Goal: Information Seeking & Learning: Understand process/instructions

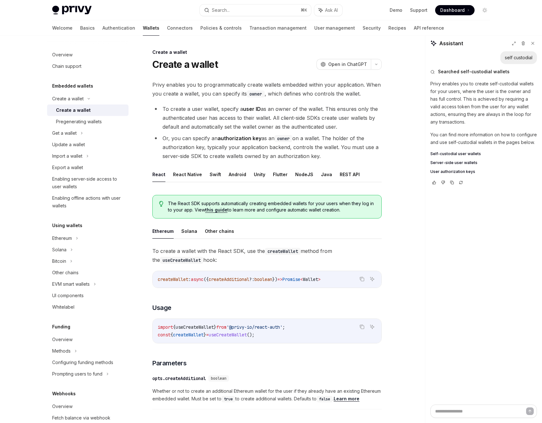
scroll to position [27, 0]
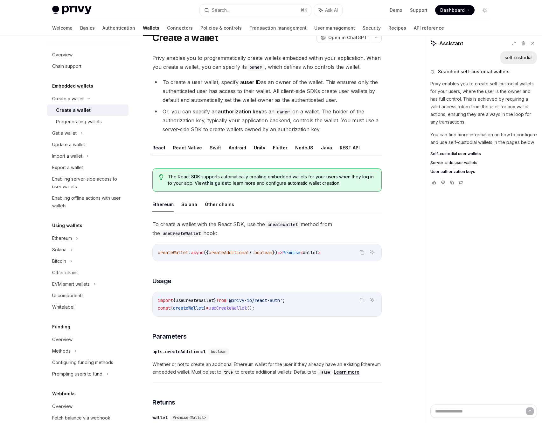
type textarea "*"
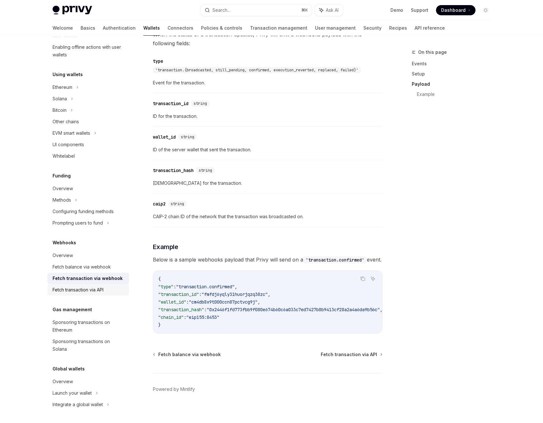
scroll to position [533, 0]
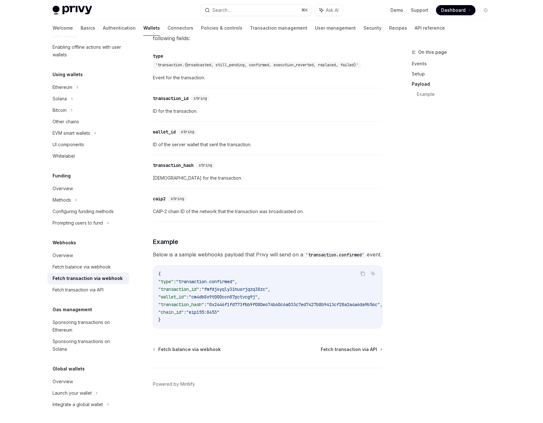
click at [94, 279] on div "Fetch transaction via webhook" at bounding box center [88, 278] width 70 height 8
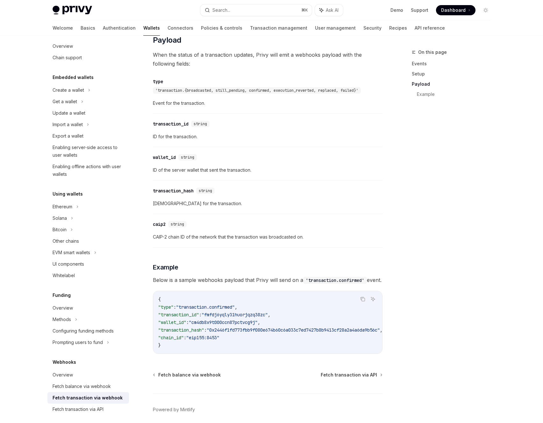
click at [201, 310] on span ""transaction.confirmed"" at bounding box center [205, 307] width 59 height 6
click at [198, 325] on span ""cm4db8x9t000ccn87pctvcg9j"" at bounding box center [223, 322] width 69 height 6
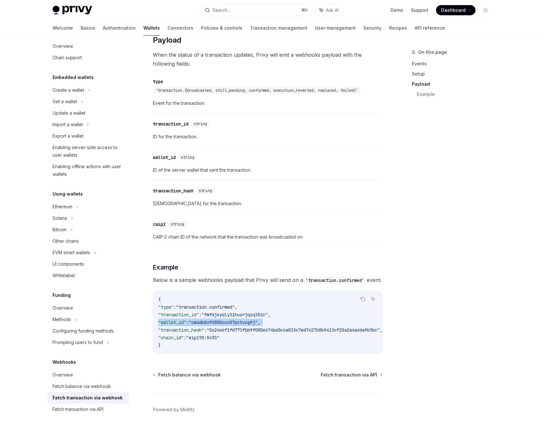
click at [198, 325] on span ""cm4db8x9t000ccn87pctvcg9j"" at bounding box center [223, 322] width 69 height 6
click at [214, 317] on span ""fmfdj6yqly31huorjqzq38zc"" at bounding box center [234, 315] width 66 height 6
drag, startPoint x: 214, startPoint y: 322, endPoint x: 212, endPoint y: 328, distance: 7.0
click at [215, 317] on span ""fmfdj6yqly31huorjqzq38zc"" at bounding box center [234, 315] width 66 height 6
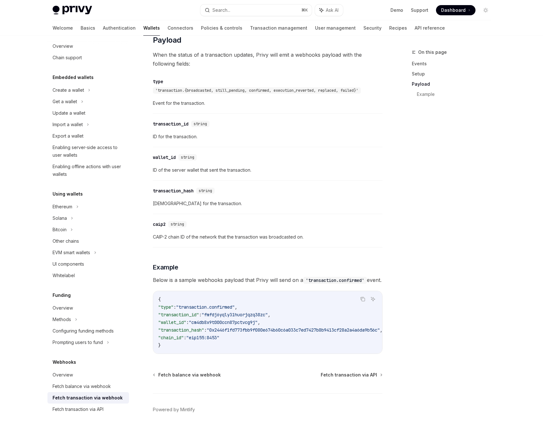
click at [210, 325] on span ""cm4db8x9t000ccn87pctvcg9j"" at bounding box center [223, 322] width 69 height 6
click at [208, 335] on code "{ "type" : "transaction.confirmed" , "transaction_id" : "fmfdj6yqly31huorjqzq38…" at bounding box center [277, 321] width 239 height 53
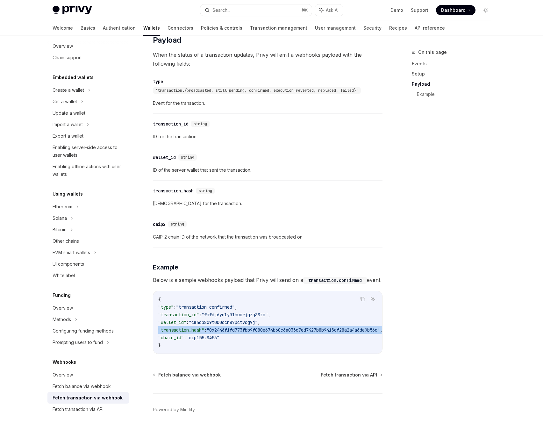
click at [208, 335] on code "{ "type" : "transaction.confirmed" , "transaction_id" : "fmfdj6yqly31huorjqzq38…" at bounding box center [277, 321] width 239 height 53
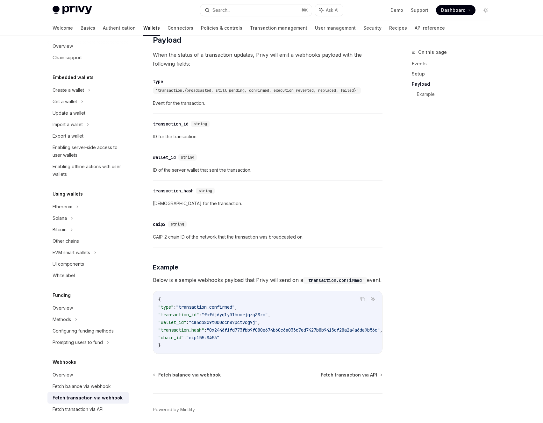
click at [202, 340] on span ""eip155:8453"" at bounding box center [202, 338] width 33 height 6
click at [232, 333] on span ""0x2446f1fd773fbb9f080e674b60c6a033c7ed7427b8b9413cf28a2a4a6da9b56c"" at bounding box center [293, 330] width 173 height 6
click at [203, 349] on code "{ "type" : "transaction.confirmed" , "transaction_id" : "fmfdj6yqly31huorjqzq38…" at bounding box center [277, 321] width 239 height 53
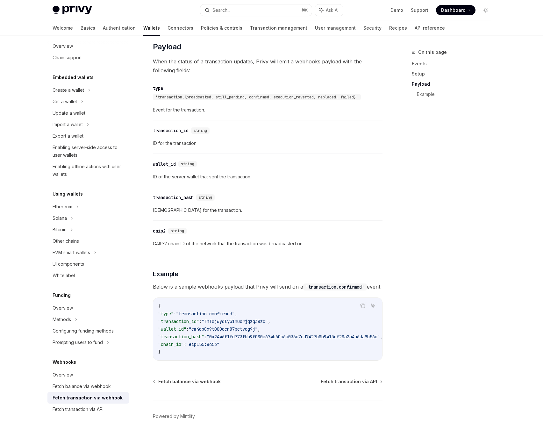
scroll to position [488, 0]
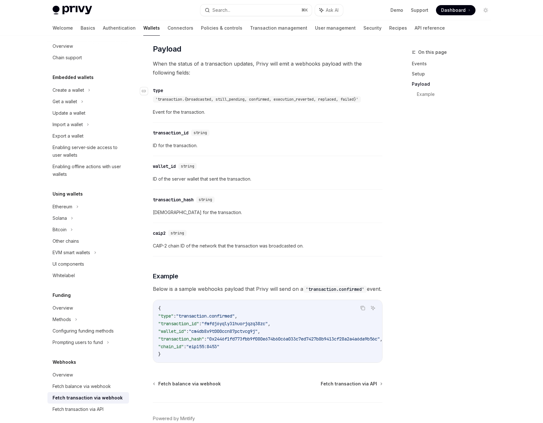
click at [216, 102] on span "'transaction.{broadcasted, still_pending, confirmed, execution_reverted, replac…" at bounding box center [256, 99] width 203 height 5
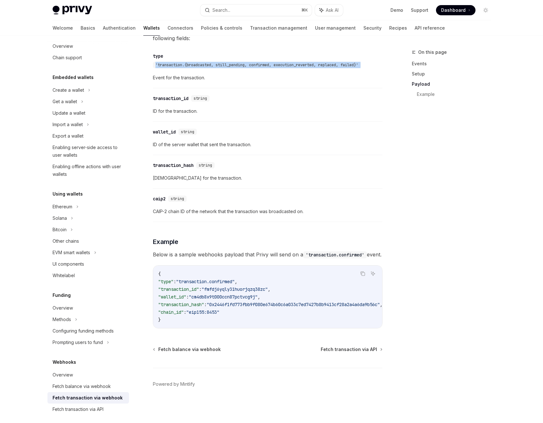
scroll to position [533, 0]
click at [95, 408] on div "Fetch transaction via API" at bounding box center [78, 409] width 51 height 8
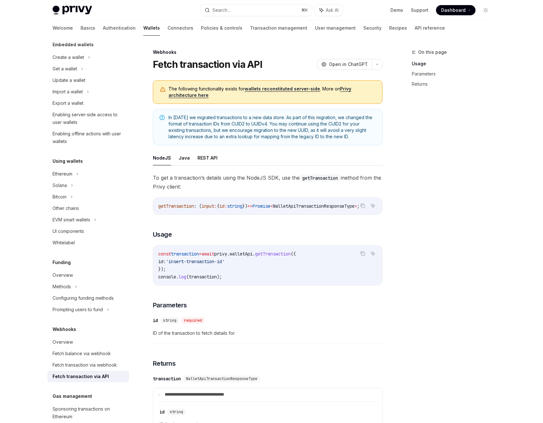
scroll to position [59, 0]
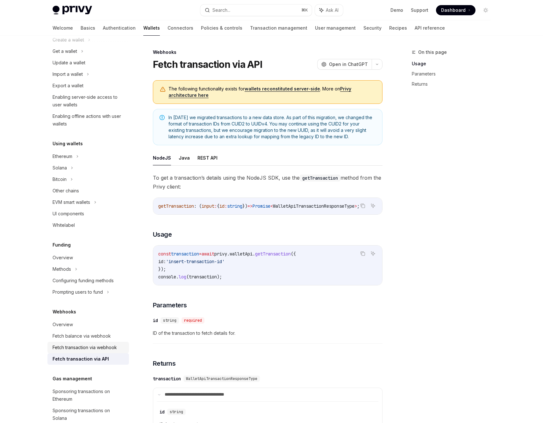
click at [92, 348] on div "Fetch transaction via webhook" at bounding box center [85, 347] width 64 height 8
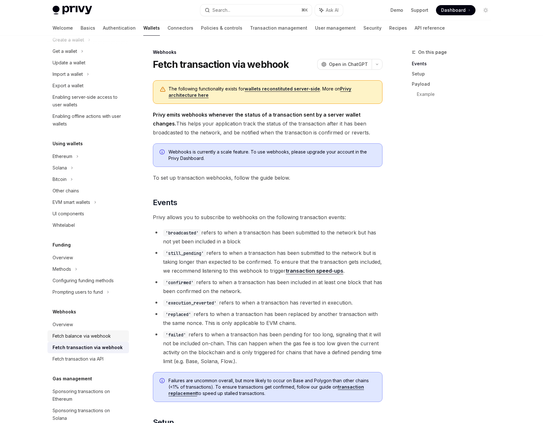
click at [92, 334] on div "Fetch balance via webhook" at bounding box center [82, 336] width 58 height 8
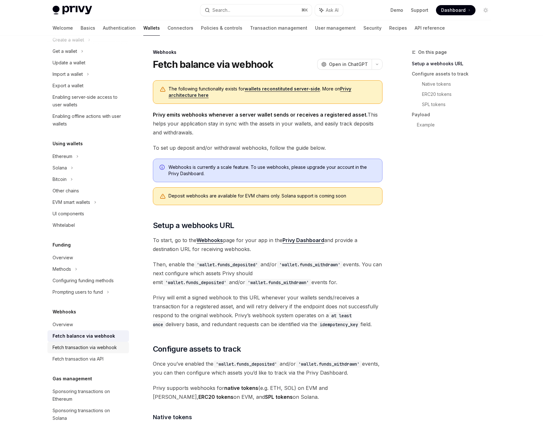
click at [90, 346] on div "Fetch transaction via webhook" at bounding box center [85, 347] width 64 height 8
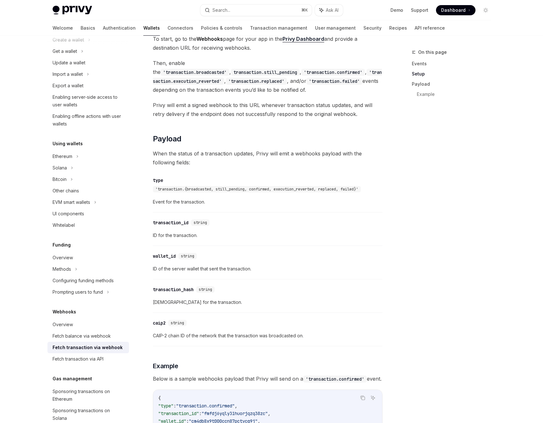
scroll to position [404, 0]
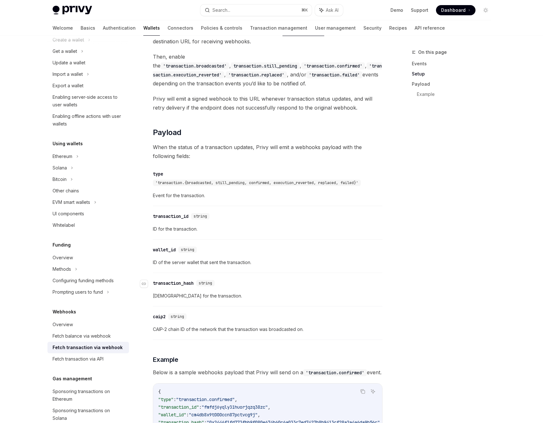
click at [189, 280] on div "transaction_hash" at bounding box center [173, 283] width 41 height 6
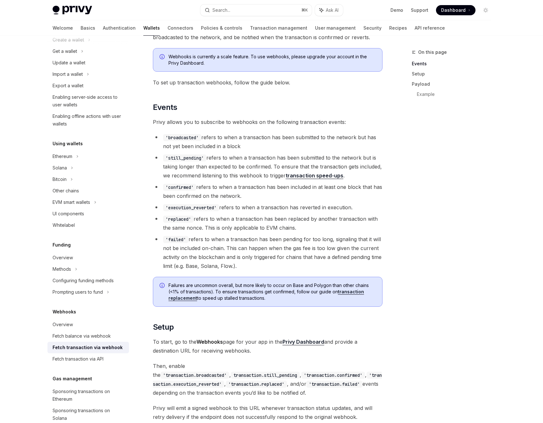
scroll to position [105, 0]
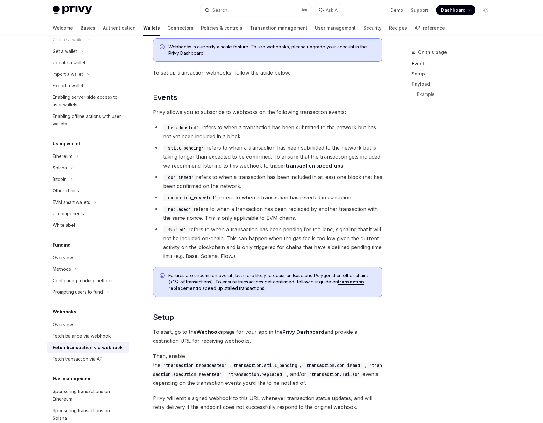
drag, startPoint x: 253, startPoint y: 259, endPoint x: 152, endPoint y: 121, distance: 171.2
click at [152, 121] on div "Webhooks Fetch transaction via webhook OpenAI Open in ChatGPT OpenAI Open in Ch…" at bounding box center [207, 391] width 351 height 896
copy ul "'broadcasted' refers to when a transaction has been submitted to the network bu…"
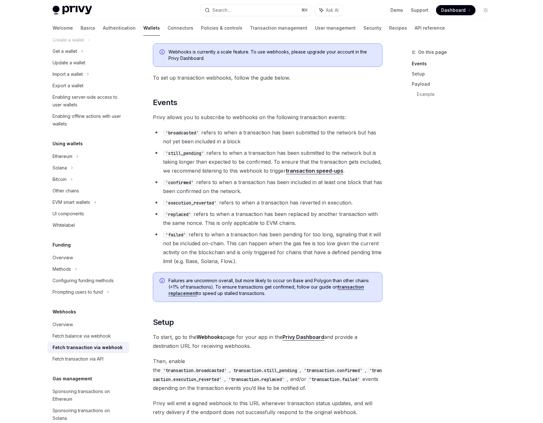
scroll to position [99, 0]
click at [402, 346] on div "On this page Events Setup Payload Example" at bounding box center [447, 235] width 97 height 374
click at [72, 323] on div "Overview" at bounding box center [63, 325] width 20 height 8
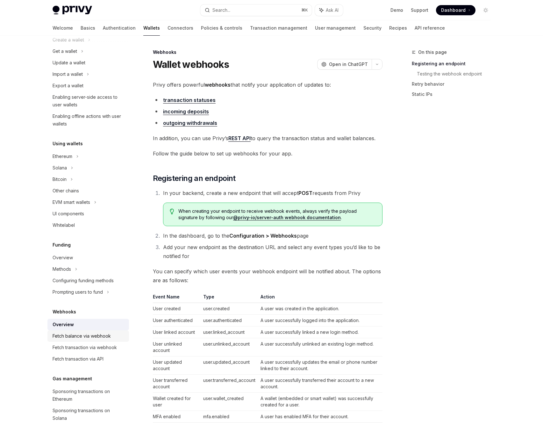
click at [104, 334] on div "Fetch balance via webhook" at bounding box center [82, 336] width 58 height 8
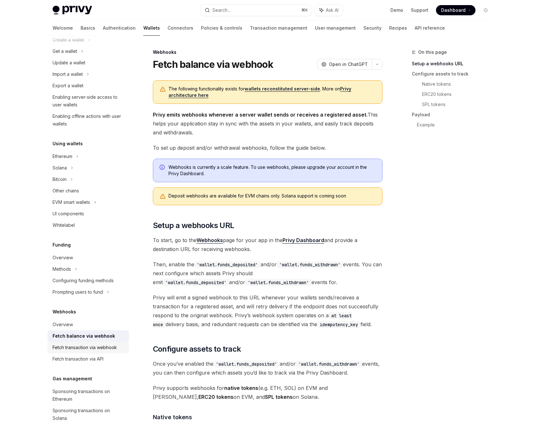
click at [102, 346] on div "Fetch transaction via webhook" at bounding box center [85, 347] width 64 height 8
type textarea "*"
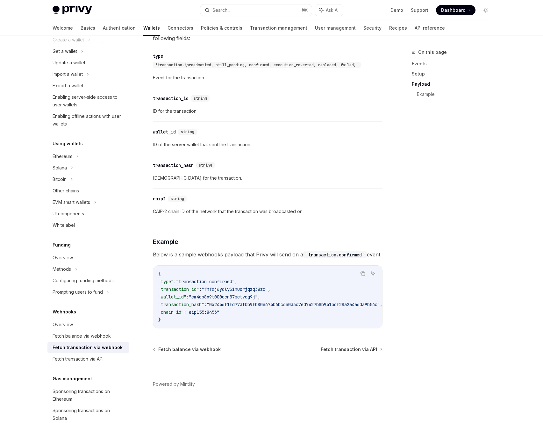
scroll to position [533, 0]
click at [366, 271] on div "Copy Ask AI { "type" : "transaction.confirmed" , "transaction_id" : "fmfdj6yqly…" at bounding box center [267, 296] width 229 height 63
click at [366, 270] on button "Copy the contents from the code block" at bounding box center [362, 273] width 8 height 8
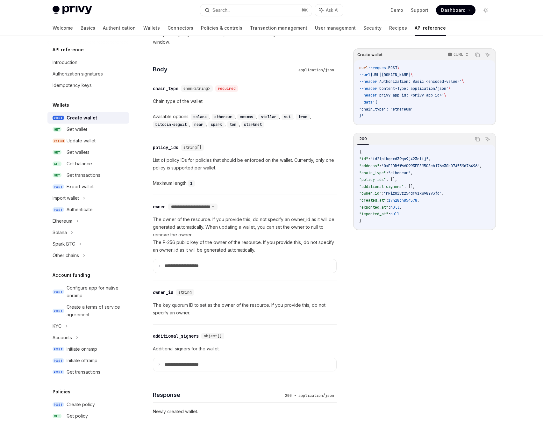
scroll to position [98, 0]
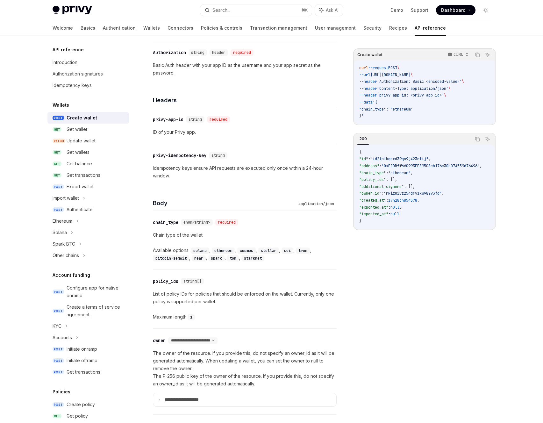
type textarea "*"
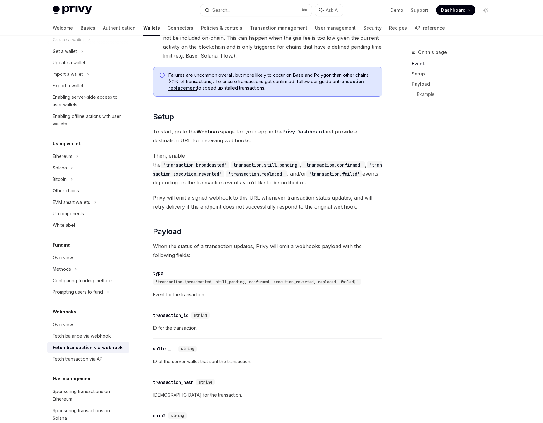
scroll to position [303, 0]
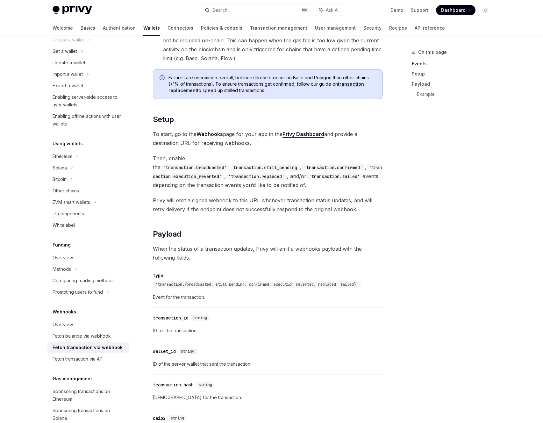
click at [497, 101] on div "Overview Chain support Embedded wallets Create a wallet Get a wallet Update a w…" at bounding box center [271, 187] width 469 height 909
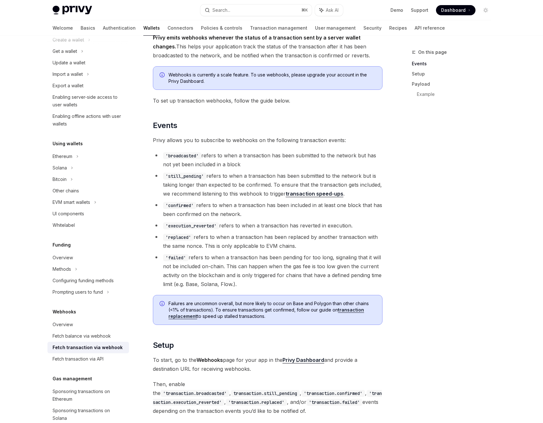
scroll to position [0, 0]
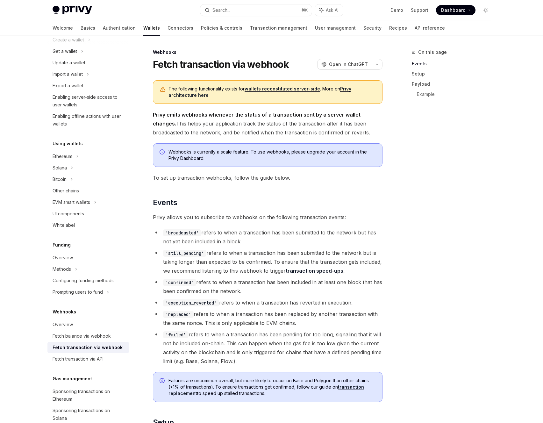
type textarea "*"
